Goal: Task Accomplishment & Management: Manage account settings

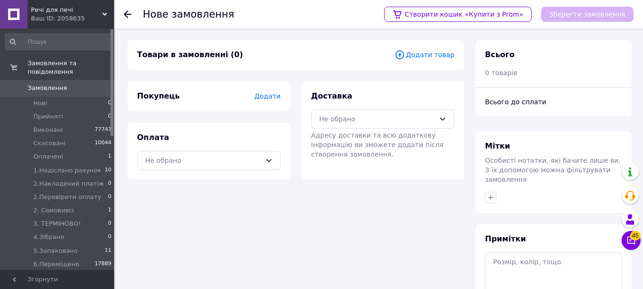
click at [420, 57] on span "Додати товар" at bounding box center [425, 55] width 60 height 10
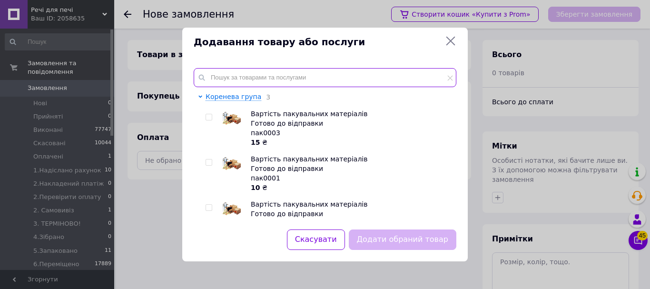
drag, startPoint x: 333, startPoint y: 76, endPoint x: 296, endPoint y: 81, distance: 37.1
click at [296, 81] on input "text" at bounding box center [325, 77] width 263 height 19
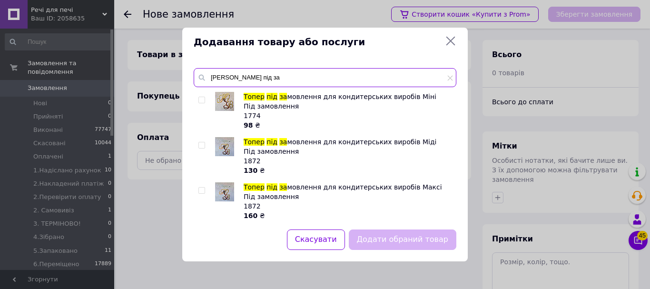
type input "[PERSON_NAME] під за"
click at [202, 145] on input "checkbox" at bounding box center [202, 145] width 6 height 6
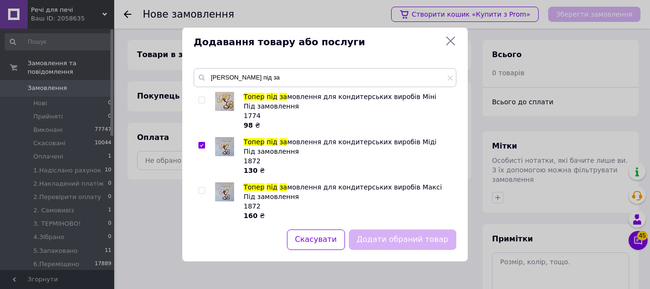
checkbox input "true"
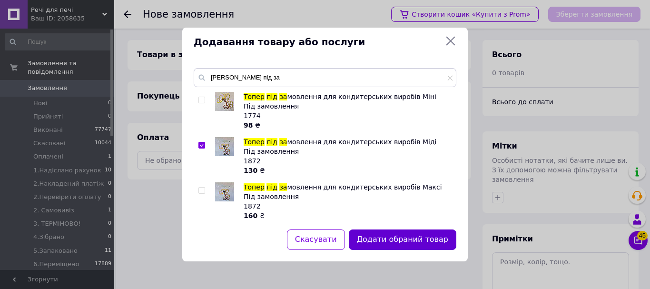
click at [410, 242] on button "Додати обраний товар" at bounding box center [403, 240] width 108 height 20
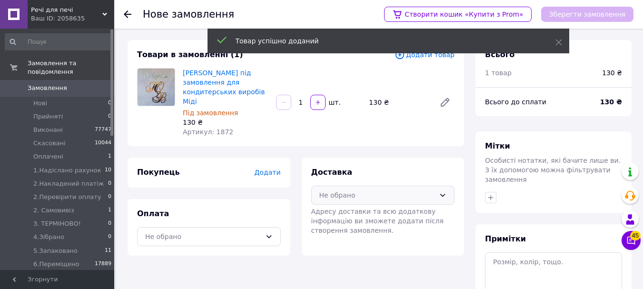
click at [370, 190] on div "Не обрано" at bounding box center [378, 195] width 116 height 10
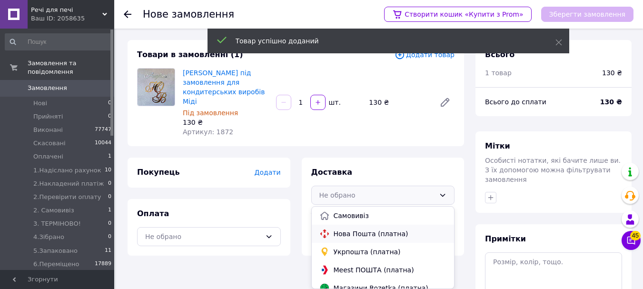
click at [365, 229] on span "Нова Пошта (платна)" at bounding box center [390, 234] width 113 height 10
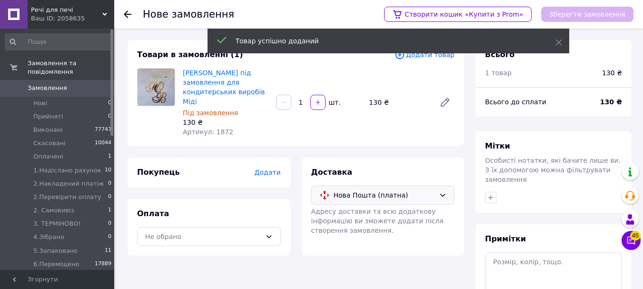
click at [266, 169] on span "Додати" at bounding box center [267, 173] width 26 height 8
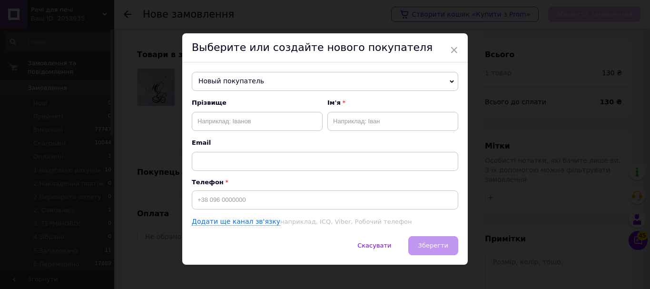
drag, startPoint x: 279, startPoint y: 84, endPoint x: 276, endPoint y: 98, distance: 13.6
click at [279, 84] on span "Новый покупатель" at bounding box center [325, 81] width 267 height 19
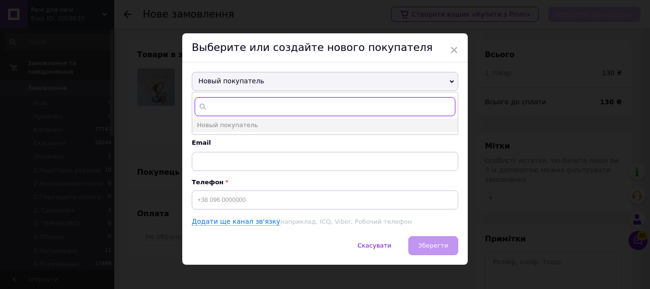
paste input "[PHONE_NUMBER]"
click at [458, 84] on div "Новый покупатель [PHONE_NUMBER] Новый покупатель Прізвище Ім'я Email Телефон До…" at bounding box center [325, 149] width 286 height 174
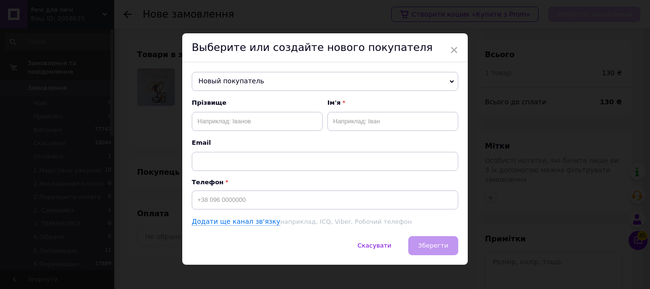
click at [254, 81] on span "Новый покупатель" at bounding box center [325, 81] width 267 height 19
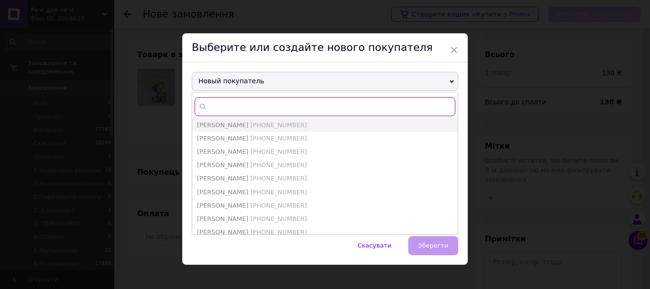
paste input "0661736017"
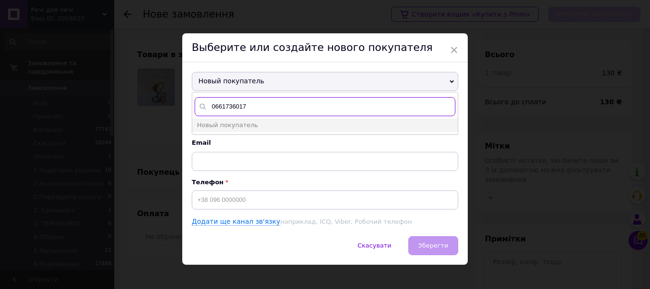
drag, startPoint x: 257, startPoint y: 103, endPoint x: 199, endPoint y: 113, distance: 58.9
click at [199, 113] on input "0661736017" at bounding box center [325, 106] width 261 height 19
type input "0661736017"
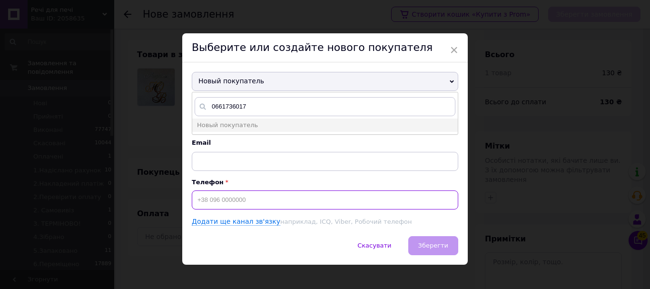
click at [286, 205] on input at bounding box center [325, 199] width 267 height 19
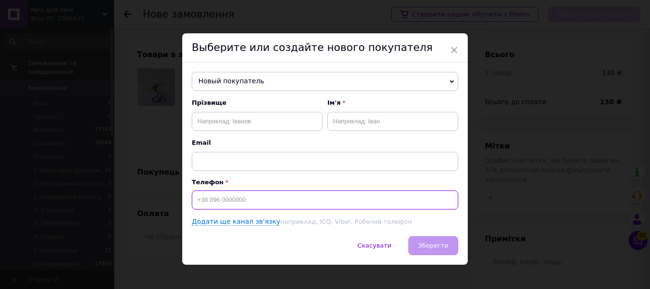
paste input "[PHONE_NUMBER]"
type input "[PHONE_NUMBER]"
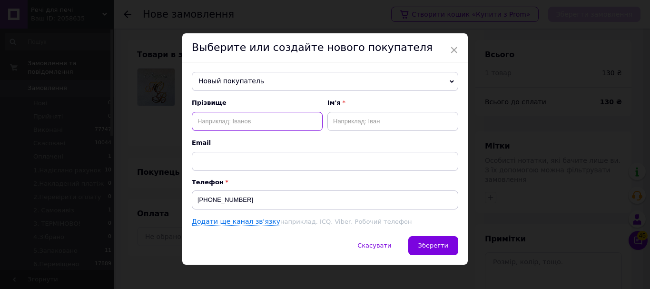
click at [295, 125] on input "text" at bounding box center [257, 121] width 131 height 19
type input "[PERSON_NAME]"
click at [379, 129] on div "Прізвище [PERSON_NAME] Ім'я Email" at bounding box center [325, 135] width 267 height 72
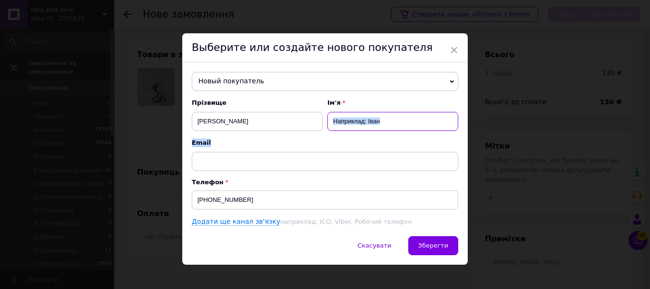
click at [380, 129] on input "text" at bounding box center [393, 121] width 131 height 19
type input "Світлана"
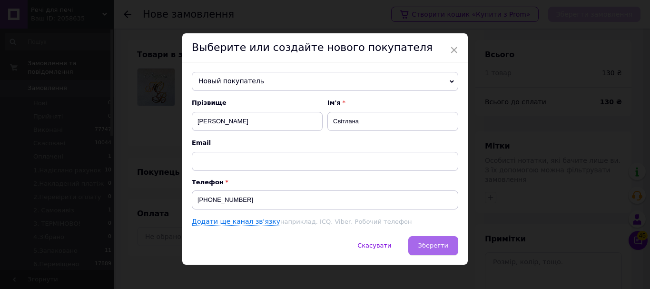
click at [434, 246] on span "Зберегти" at bounding box center [434, 245] width 30 height 7
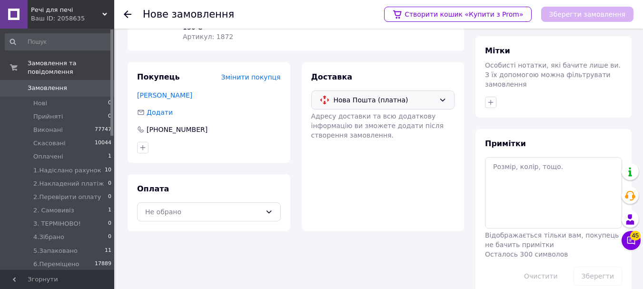
scroll to position [103, 0]
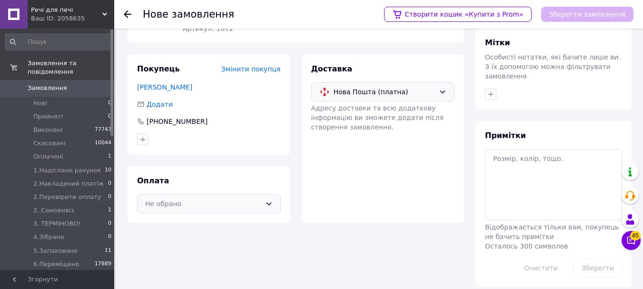
click at [235, 199] on div "Не обрано" at bounding box center [203, 204] width 116 height 10
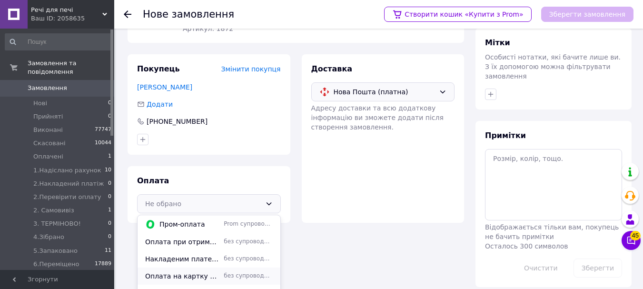
click at [215, 271] on span "Оплата на картку ФОП" at bounding box center [182, 276] width 75 height 10
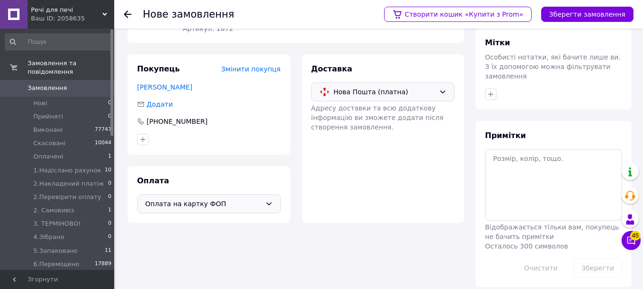
scroll to position [56, 0]
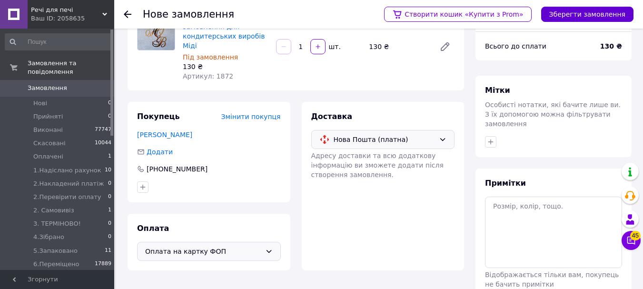
click at [575, 20] on button "Зберегти замовлення" at bounding box center [587, 14] width 92 height 15
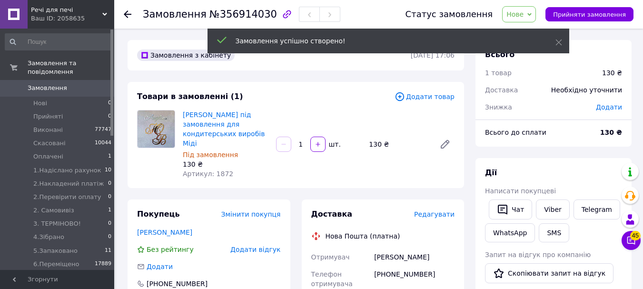
click at [536, 16] on span "Нове" at bounding box center [519, 14] width 34 height 16
click at [560, 42] on icon at bounding box center [559, 42] width 7 height 7
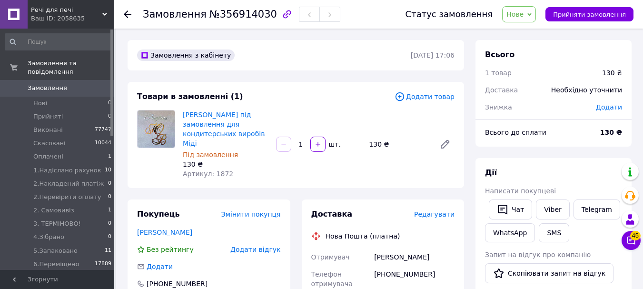
click at [524, 11] on span "Нове" at bounding box center [515, 14] width 17 height 8
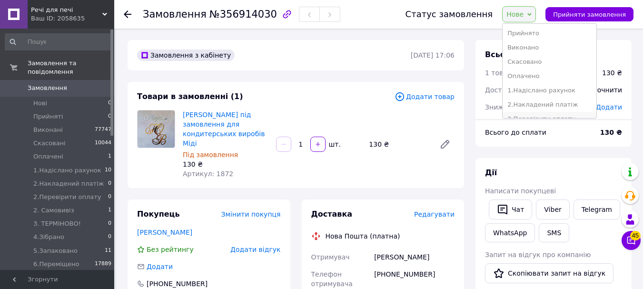
scroll to position [48, 0]
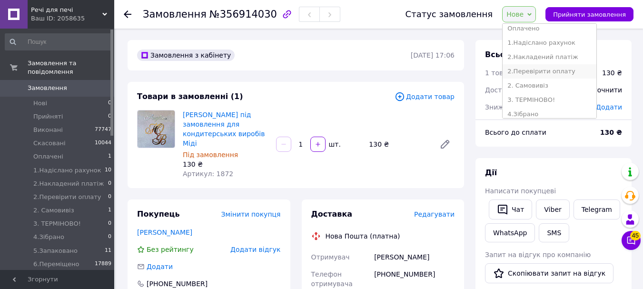
click at [567, 72] on li "2.Перевірити оплату" at bounding box center [550, 71] width 94 height 14
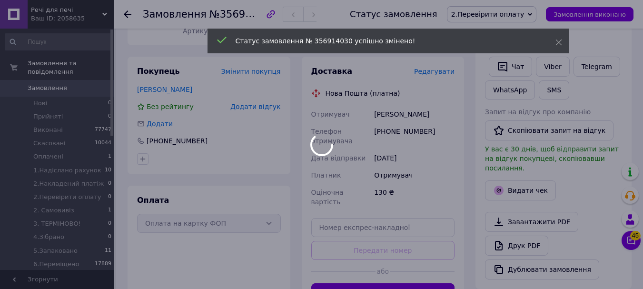
scroll to position [0, 0]
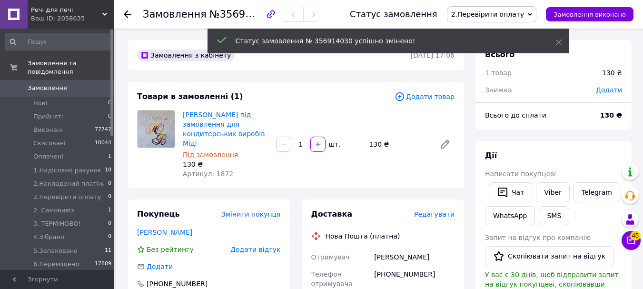
click at [609, 92] on span "Додати" at bounding box center [609, 90] width 26 height 8
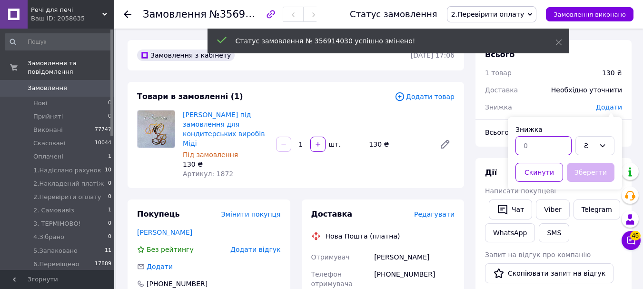
click at [551, 143] on input "text" at bounding box center [544, 145] width 56 height 19
type input "15"
click at [597, 170] on button "Зберегти" at bounding box center [591, 172] width 48 height 19
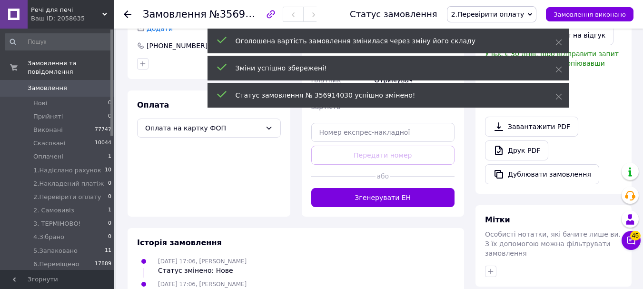
scroll to position [366, 0]
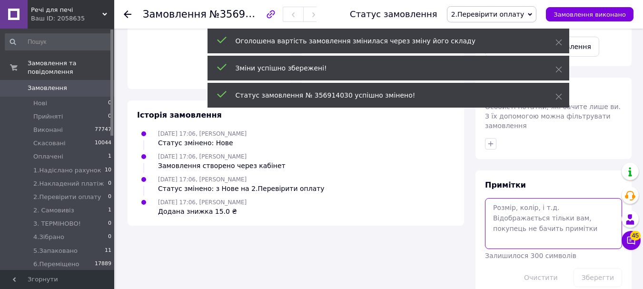
click at [535, 198] on textarea at bounding box center [553, 223] width 137 height 50
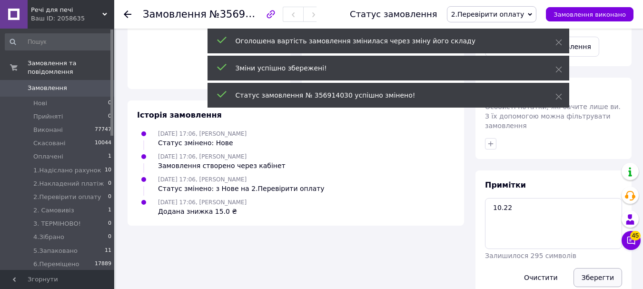
click at [590, 268] on button "Зберегти" at bounding box center [598, 277] width 49 height 19
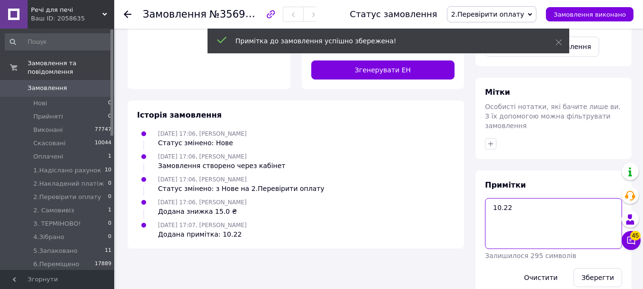
click at [544, 198] on textarea "10.22" at bounding box center [553, 223] width 137 height 50
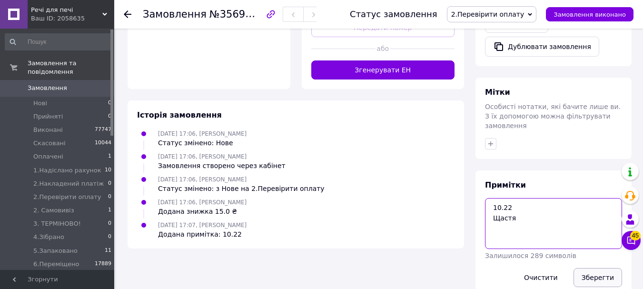
type textarea "10.22 Щастя"
click at [601, 268] on button "Зберегти" at bounding box center [598, 277] width 49 height 19
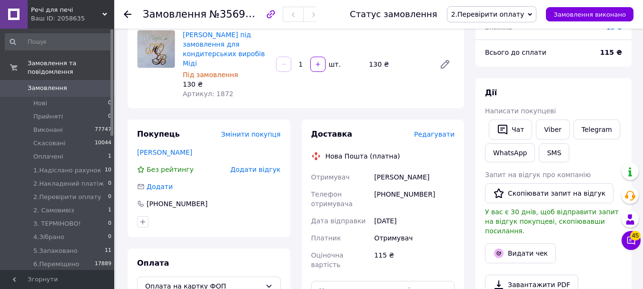
scroll to position [0, 0]
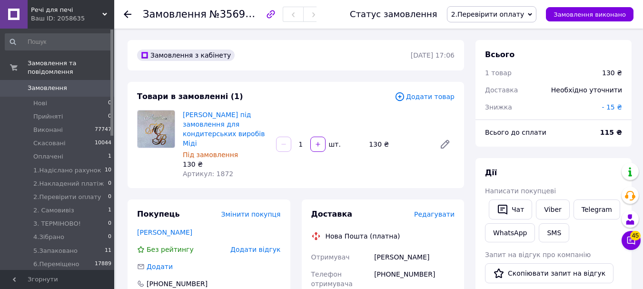
click at [129, 14] on use at bounding box center [128, 14] width 8 height 8
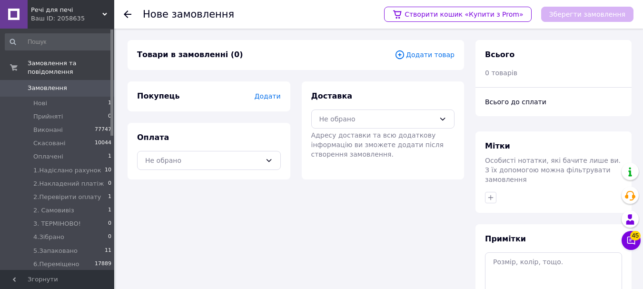
click at [124, 14] on use at bounding box center [128, 14] width 8 height 8
